Goal: Find contact information: Find contact information

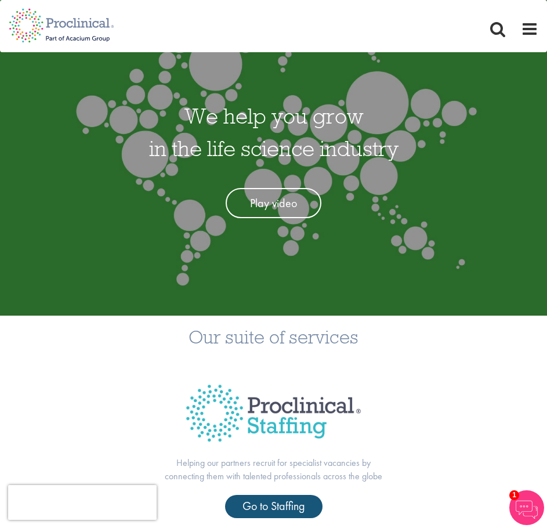
scroll to position [116, 0]
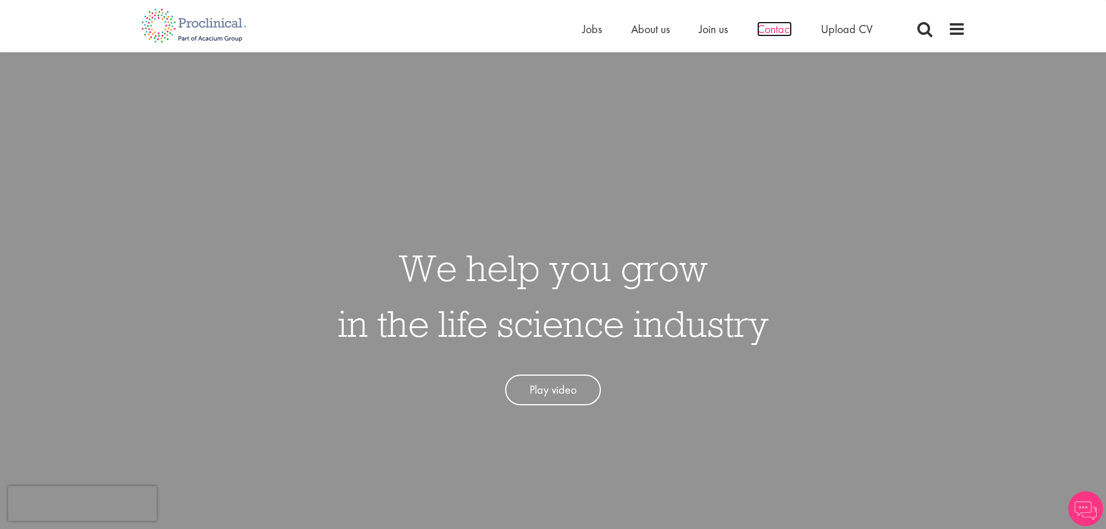
click at [768, 32] on span "Contact" at bounding box center [774, 28] width 35 height 15
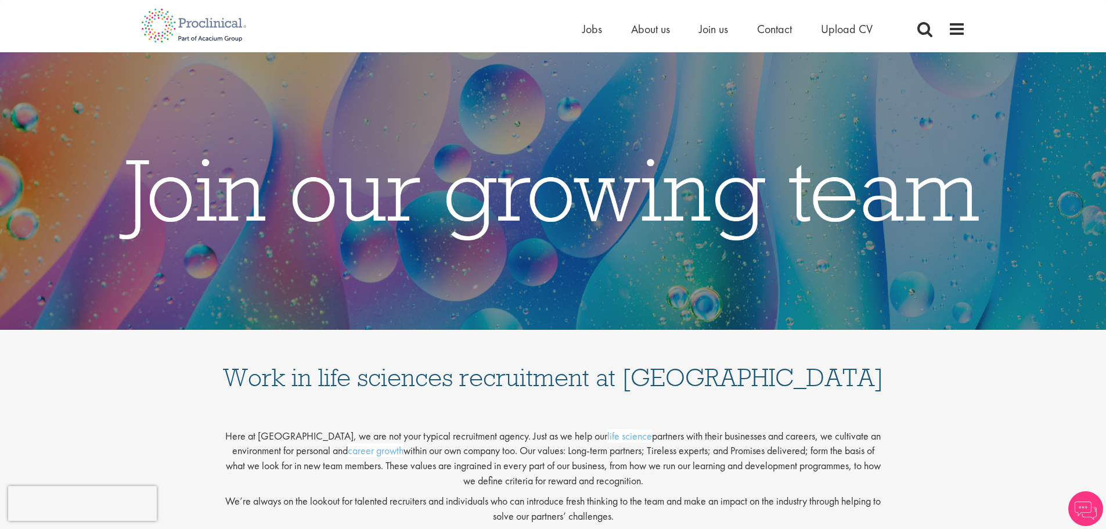
click at [784, 21] on li "Contact" at bounding box center [774, 28] width 35 height 17
click at [777, 28] on span "Contact" at bounding box center [774, 28] width 35 height 15
